Goal: Task Accomplishment & Management: Manage account settings

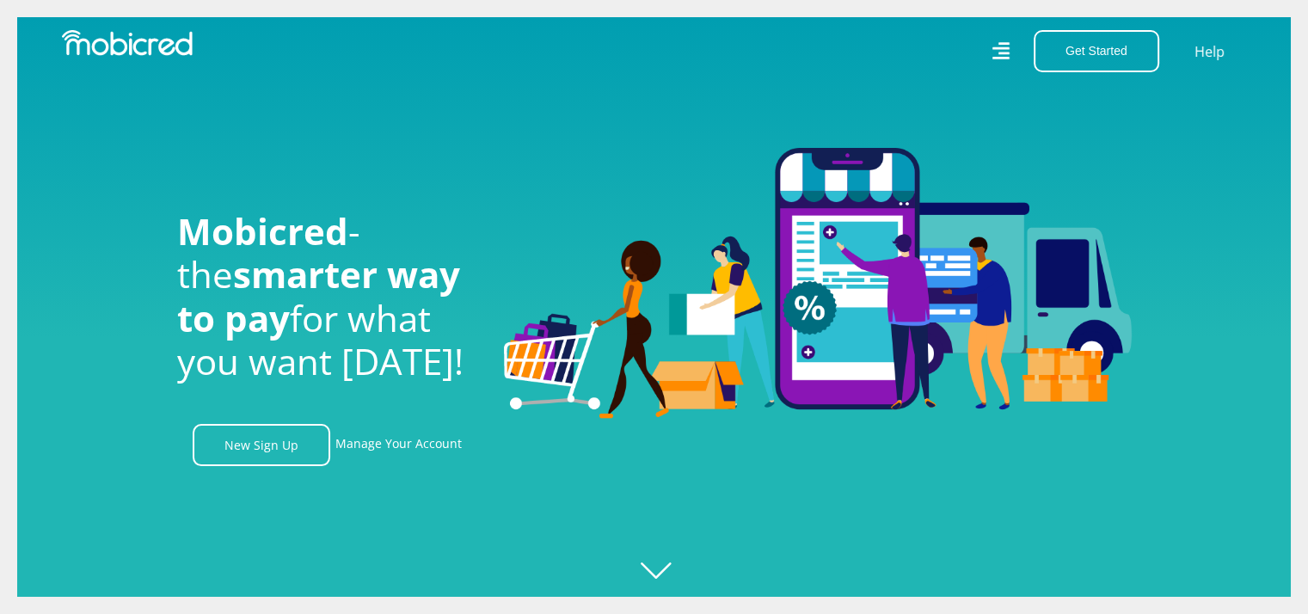
scroll to position [0, 2205]
click at [390, 439] on link "Manage Your Account" at bounding box center [398, 445] width 126 height 42
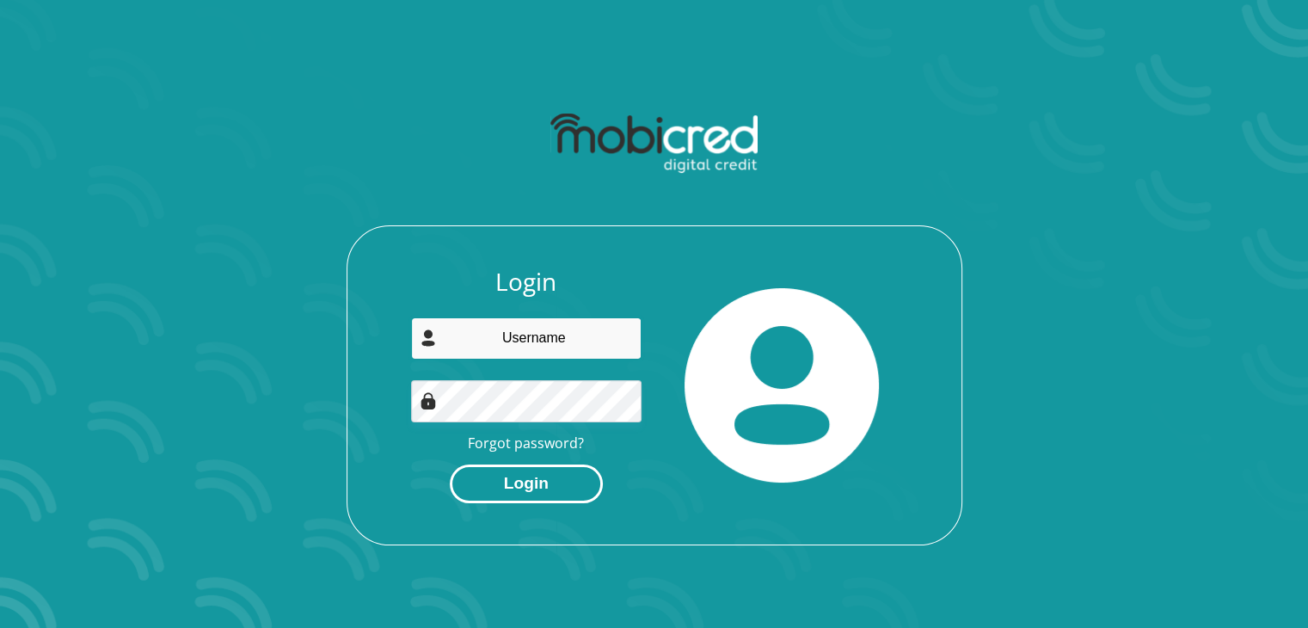
type input "[PERSON_NAME][EMAIL_ADDRESS][DOMAIN_NAME]"
click at [528, 482] on button "Login" at bounding box center [526, 483] width 153 height 39
